Goal: Transaction & Acquisition: Purchase product/service

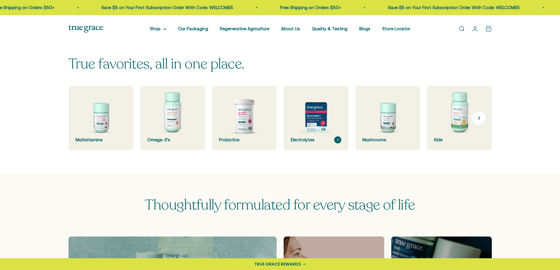
click at [303, 140] on div "Electrolytes" at bounding box center [316, 139] width 51 height 7
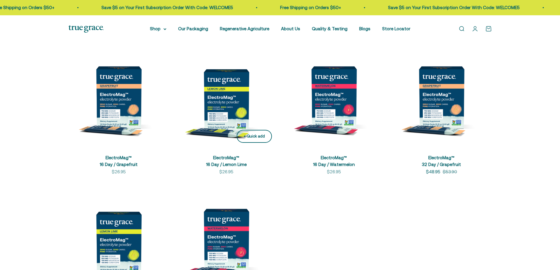
scroll to position [147, 0]
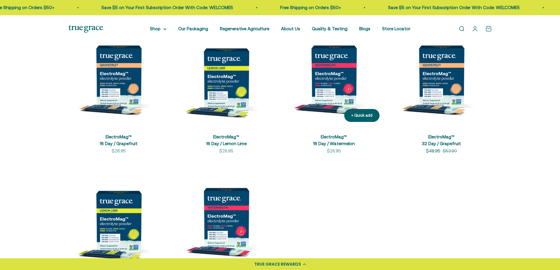
click at [334, 83] on img at bounding box center [334, 76] width 101 height 101
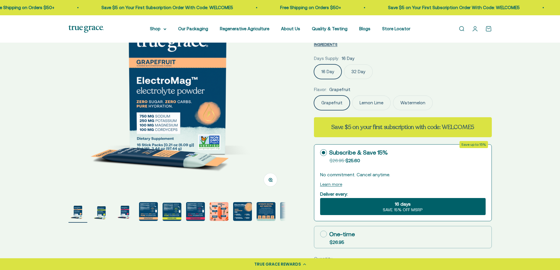
scroll to position [118, 0]
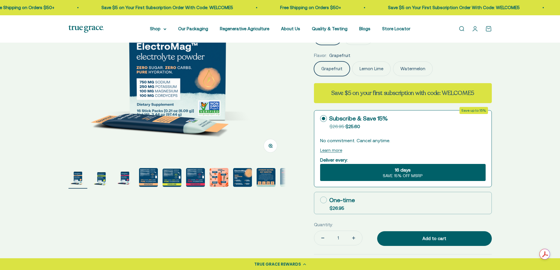
click at [100, 180] on img "Go to item 2" at bounding box center [101, 177] width 19 height 19
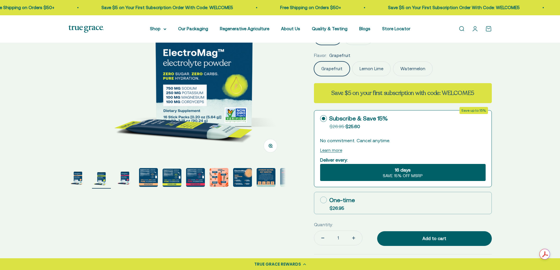
scroll to position [0, 224]
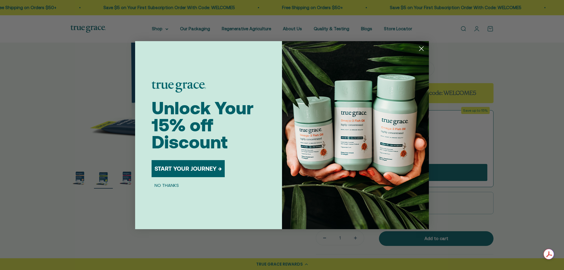
click at [423, 49] on circle "Close dialog" at bounding box center [422, 48] width 10 height 10
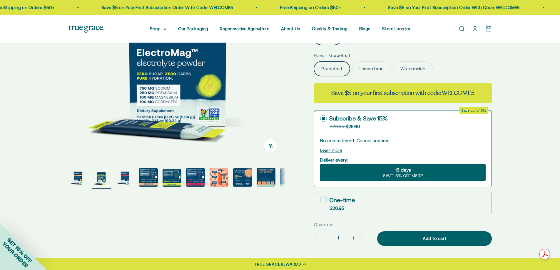
click at [152, 173] on img "Go to item 4" at bounding box center [148, 177] width 19 height 19
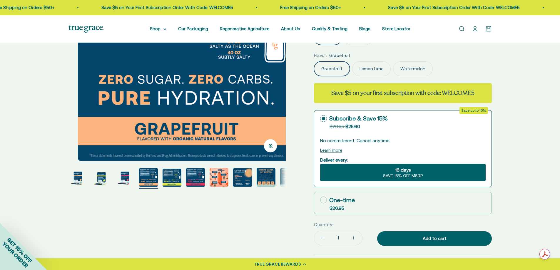
scroll to position [0, 673]
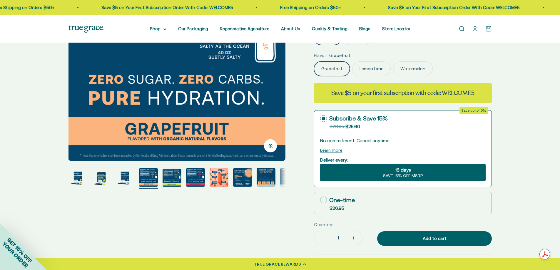
click at [193, 177] on img "Go to item 6" at bounding box center [195, 177] width 19 height 19
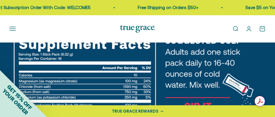
scroll to position [29, 0]
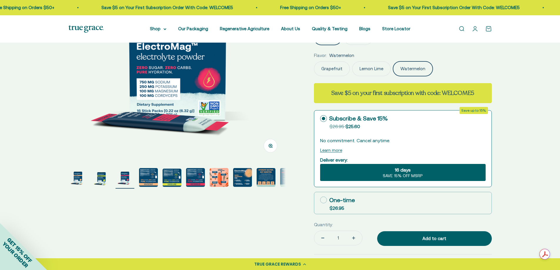
click at [197, 180] on img "Go to item 6" at bounding box center [195, 177] width 19 height 19
